Goal: Obtain resource: Obtain resource

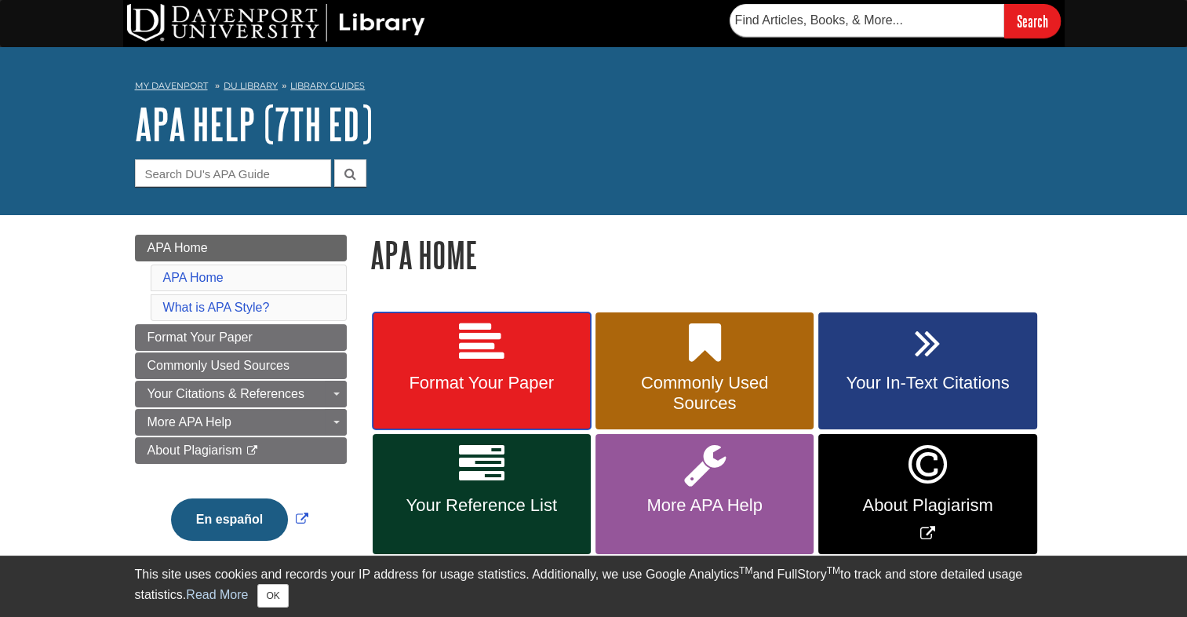
click at [495, 366] on link "Format Your Paper" at bounding box center [482, 371] width 218 height 118
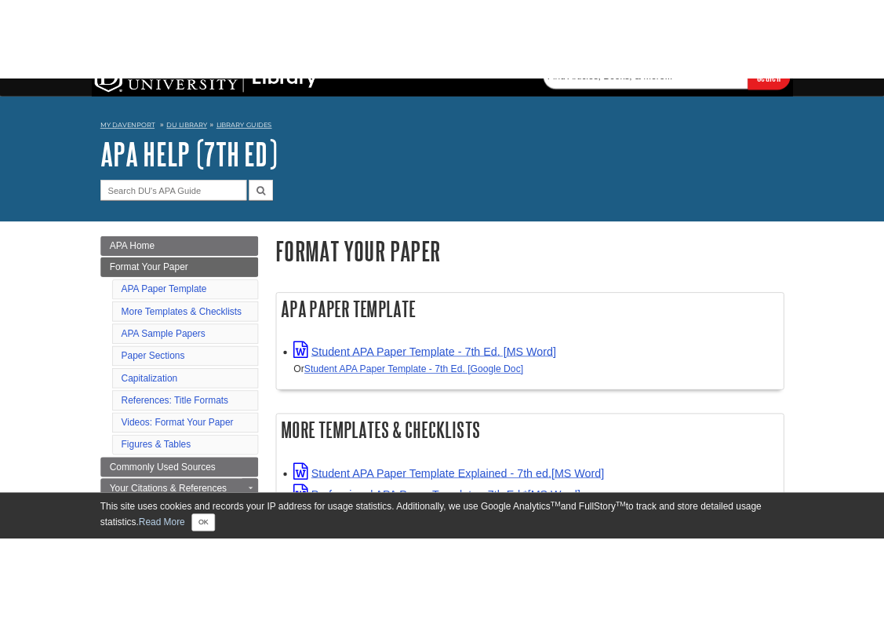
scroll to position [25, 0]
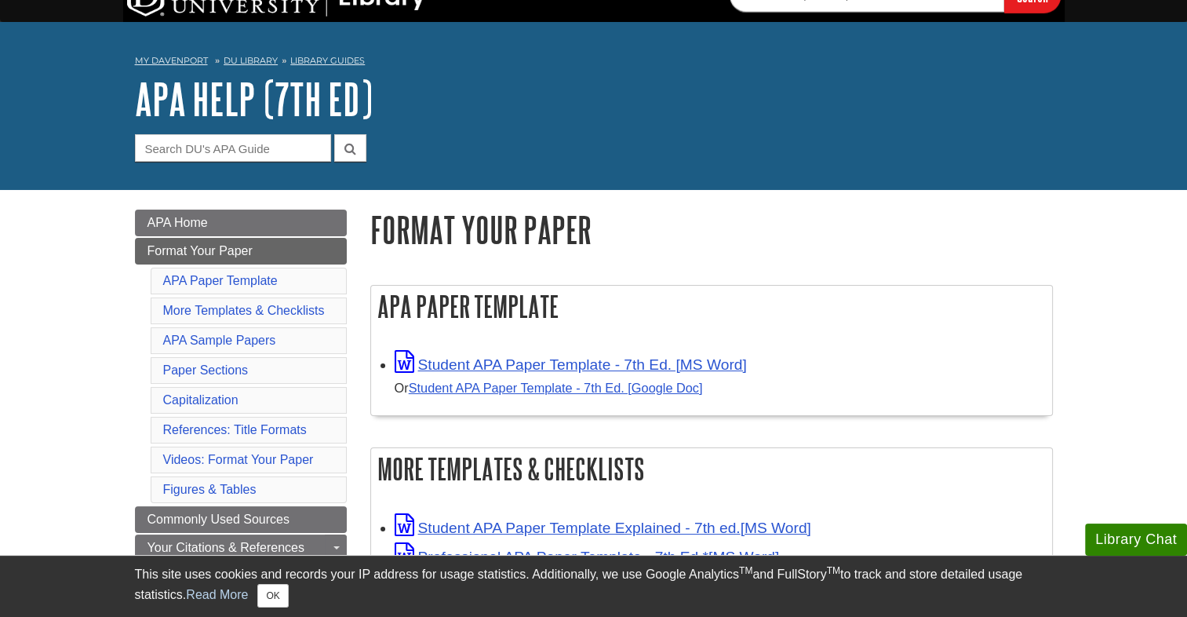
click at [516, 355] on div "Student APA Paper Template - 7th Ed. [MS Word] Or Student APA Paper Template - …" at bounding box center [720, 375] width 650 height 49
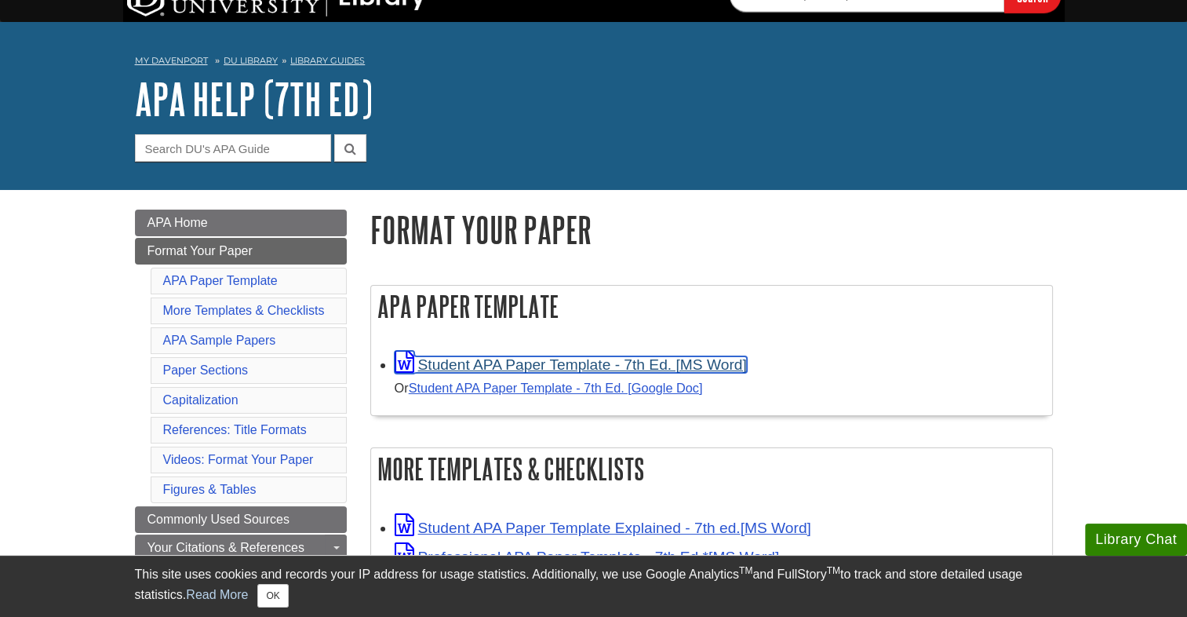
click at [517, 363] on link "Student APA Paper Template - 7th Ed. [MS Word]" at bounding box center [571, 364] width 352 height 16
